Goal: Check status: Check status

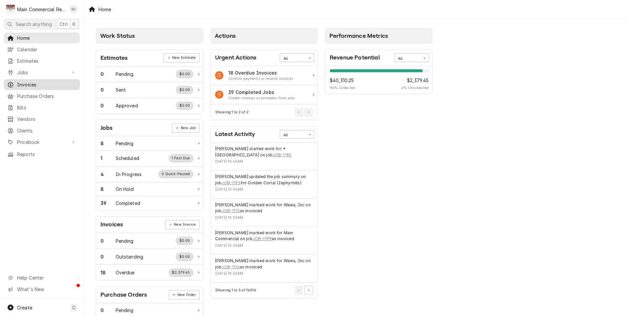
click at [21, 81] on span "Invoices" at bounding box center [46, 84] width 59 height 7
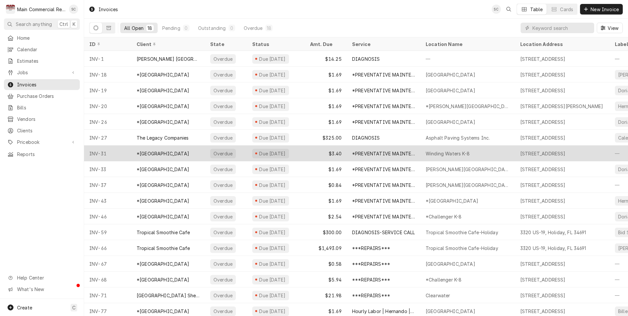
scroll to position [23, 0]
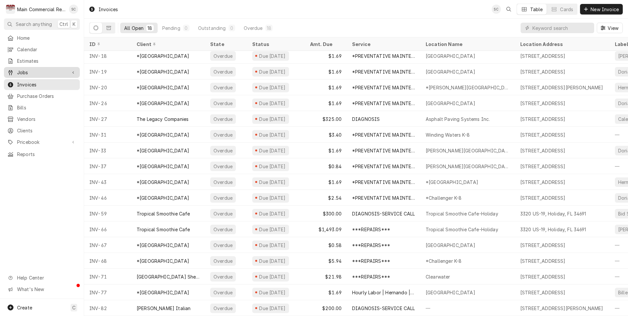
click at [21, 70] on span "Jobs" at bounding box center [42, 72] width 50 height 7
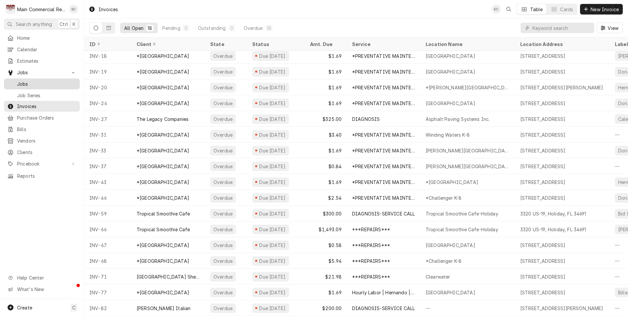
click at [22, 80] on span "Jobs" at bounding box center [46, 83] width 59 height 7
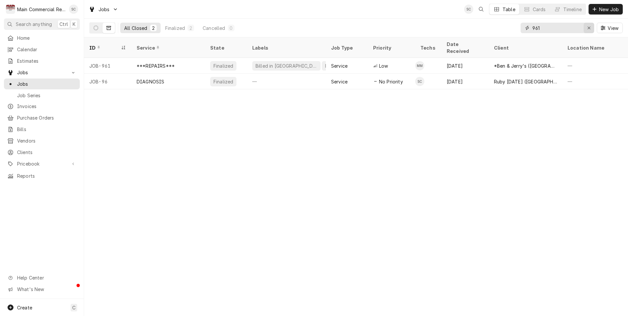
click at [590, 27] on icon "Erase input" at bounding box center [589, 28] width 4 height 5
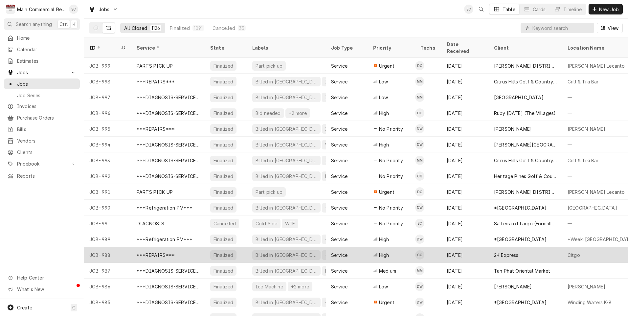
click at [504, 252] on div "2K Express" at bounding box center [506, 255] width 25 height 7
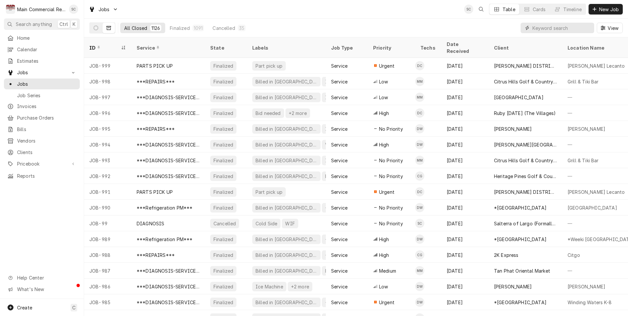
click at [536, 29] on input "Dynamic Content Wrapper" at bounding box center [561, 28] width 58 height 11
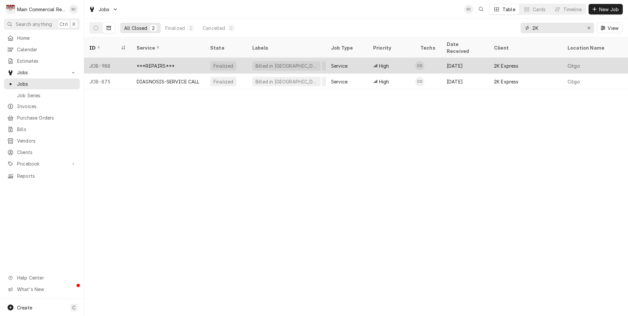
type input "2K"
click at [186, 61] on div "***REPAIRS***" at bounding box center [168, 66] width 74 height 16
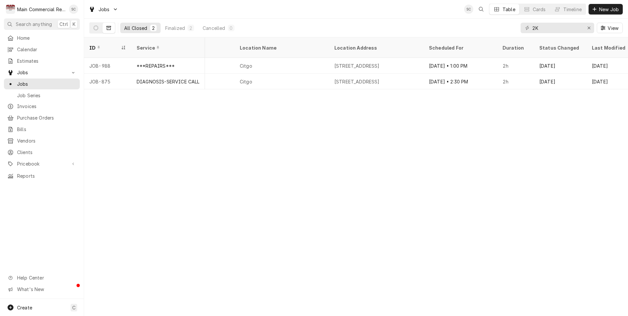
scroll to position [0, 330]
click at [180, 25] on div "Finalized" at bounding box center [175, 28] width 20 height 7
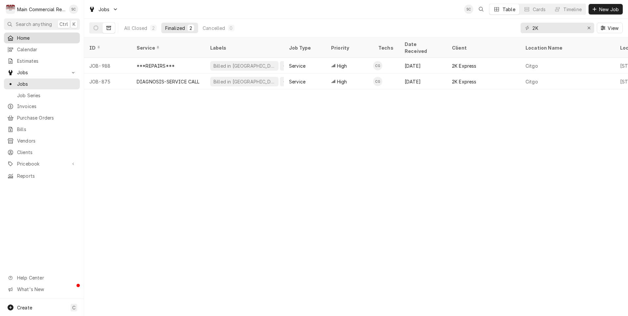
click at [18, 36] on span "Home" at bounding box center [46, 37] width 59 height 7
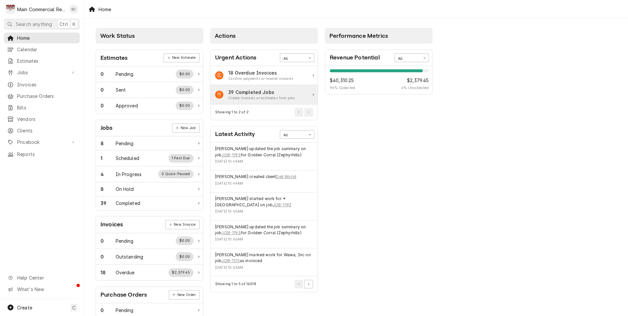
click at [237, 94] on div "39 Completed Jobs" at bounding box center [261, 92] width 67 height 7
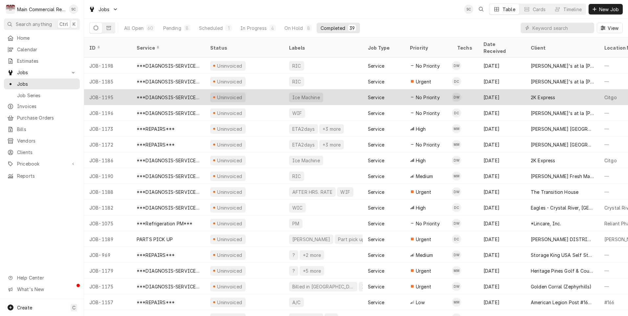
click at [172, 94] on div "***DIAGNOSIS-SERVICE CALL***" at bounding box center [168, 97] width 63 height 7
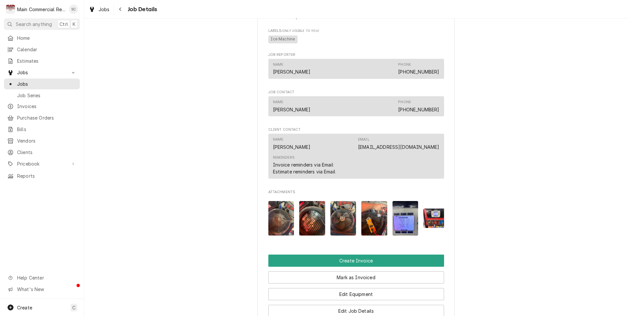
scroll to position [427, 0]
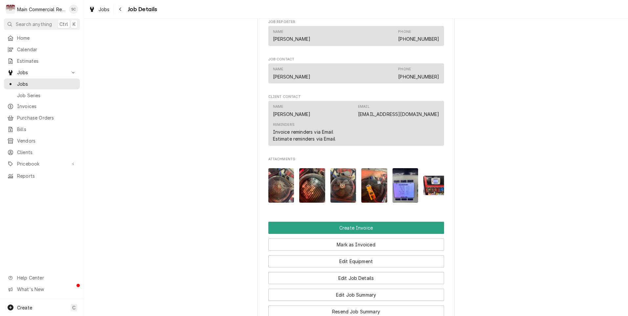
click at [271, 195] on img "Attachments" at bounding box center [281, 185] width 26 height 34
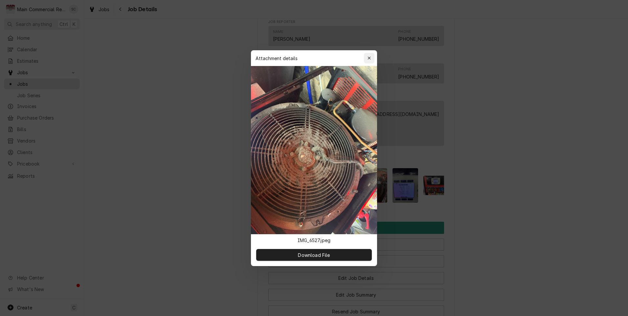
click at [370, 58] on icon "button" at bounding box center [369, 58] width 4 height 5
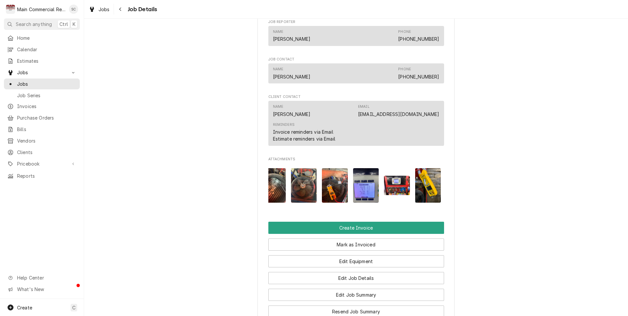
scroll to position [0, 53]
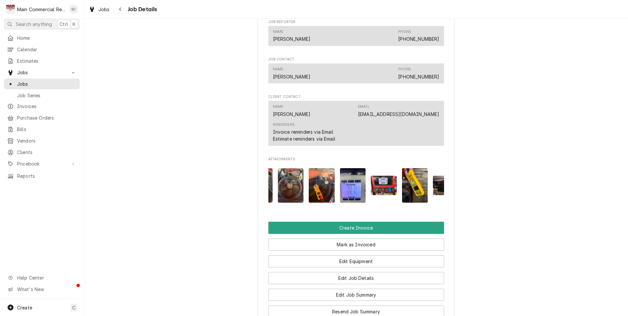
click at [358, 194] on img "Attachments" at bounding box center [353, 185] width 26 height 34
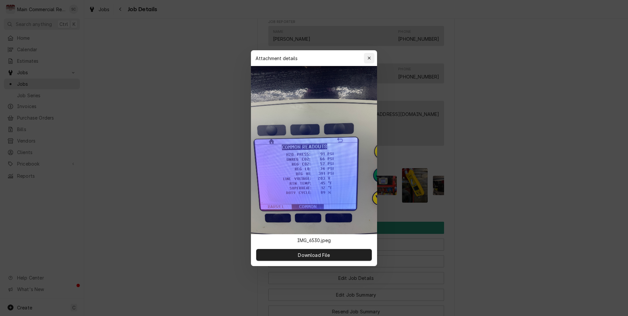
click at [370, 57] on icon "button" at bounding box center [369, 58] width 4 height 5
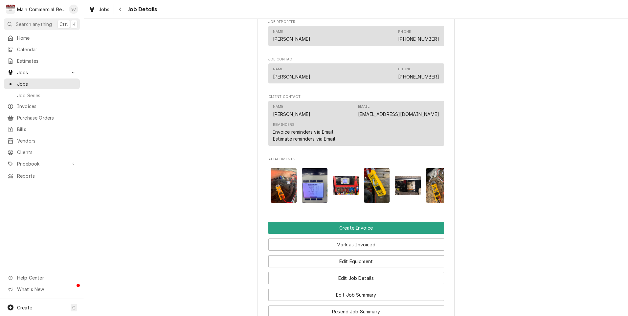
scroll to position [0, 104]
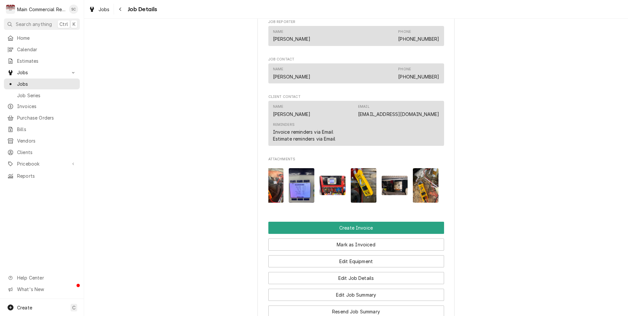
click at [394, 191] on img "Attachments" at bounding box center [395, 185] width 26 height 19
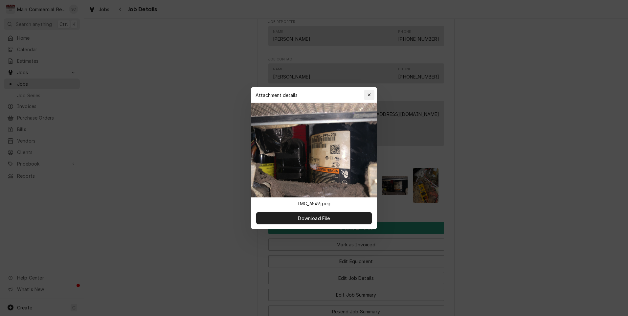
click at [369, 96] on icon "button" at bounding box center [369, 95] width 4 height 5
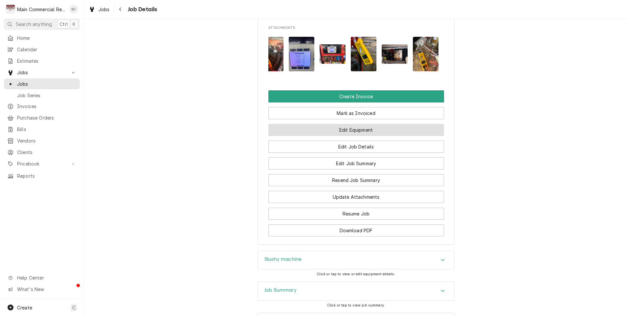
scroll to position [629, 0]
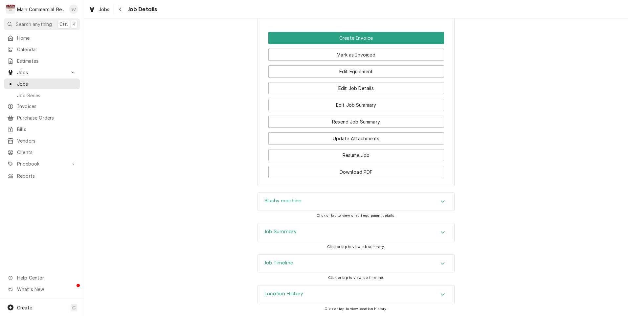
click at [440, 201] on icon "Accordion Header" at bounding box center [442, 201] width 5 height 5
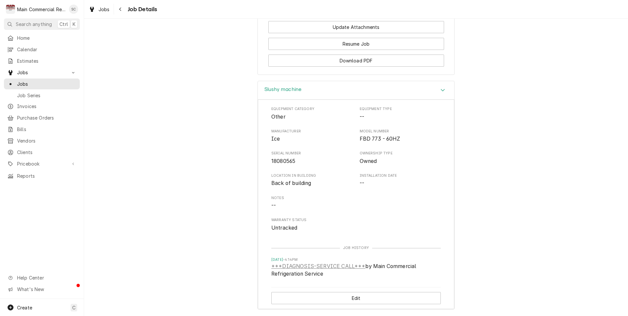
scroll to position [761, 0]
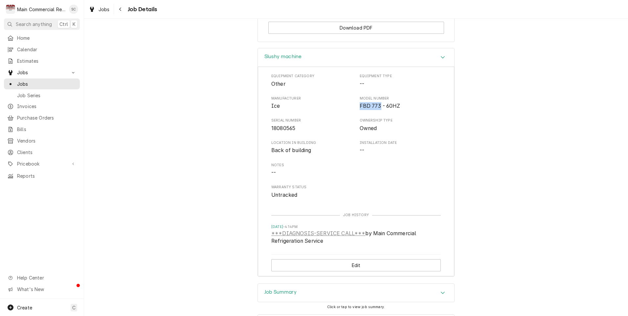
drag, startPoint x: 358, startPoint y: 119, endPoint x: 377, endPoint y: 122, distance: 19.7
click at [377, 110] on span "FBD 773 - 60HZ" at bounding box center [400, 106] width 81 height 8
drag, startPoint x: 377, startPoint y: 122, endPoint x: 371, endPoint y: 117, distance: 7.4
copy span "FBD 773"
